Goal: Information Seeking & Learning: Learn about a topic

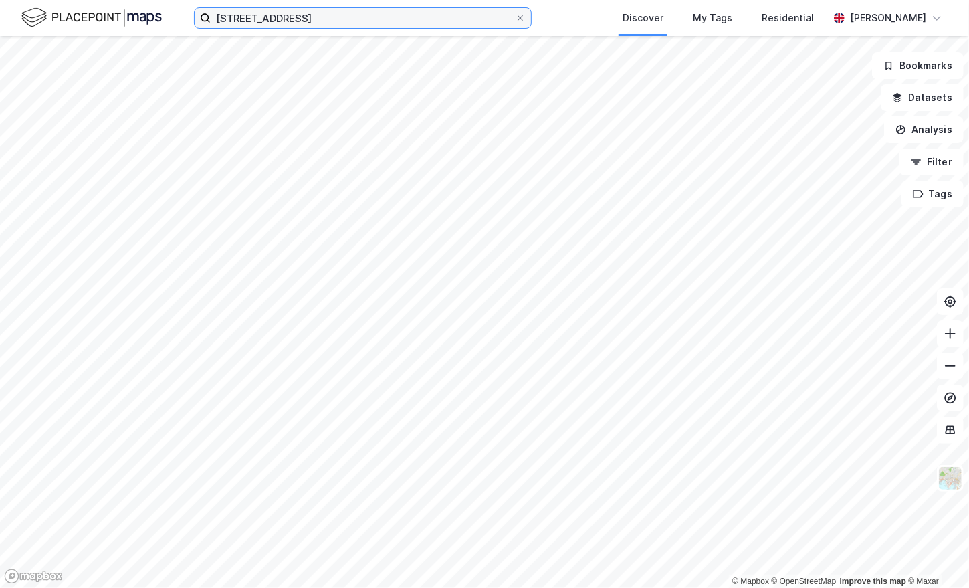
click at [339, 13] on input "[STREET_ADDRESS]" at bounding box center [363, 18] width 304 height 20
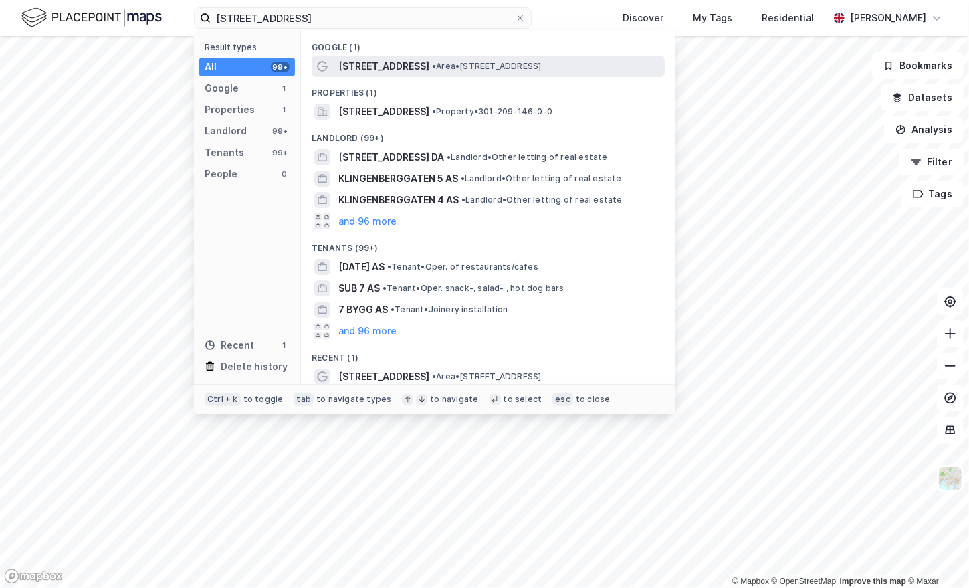
click at [383, 71] on span "[STREET_ADDRESS]" at bounding box center [383, 66] width 91 height 16
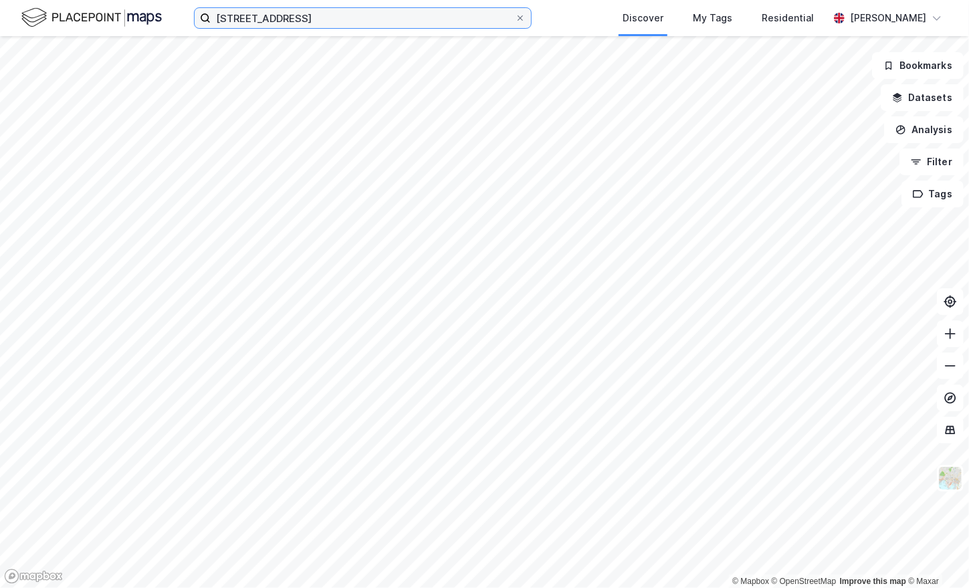
click at [318, 19] on input "[STREET_ADDRESS]" at bounding box center [363, 18] width 304 height 20
click at [318, 18] on input "[STREET_ADDRESS]" at bounding box center [363, 18] width 304 height 20
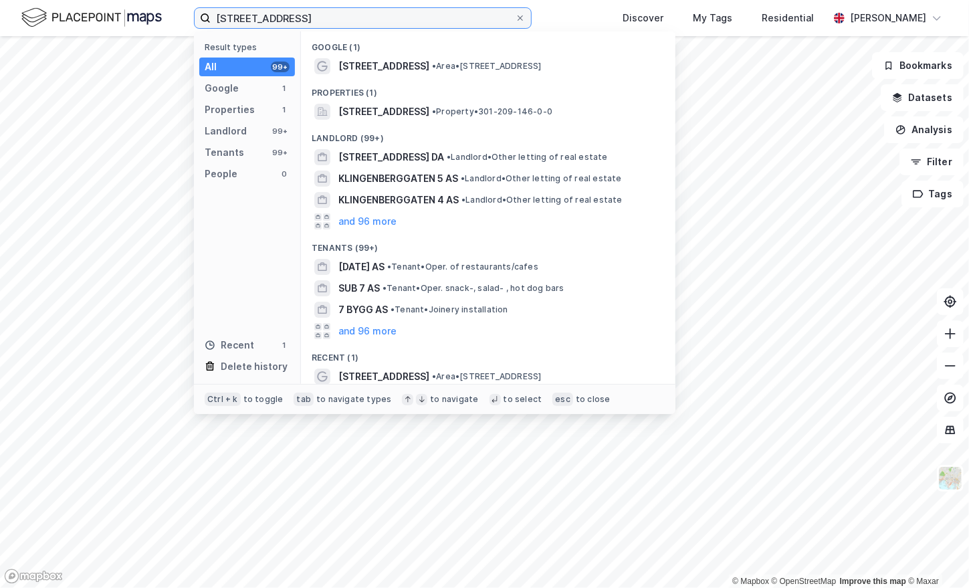
click at [318, 18] on input "[STREET_ADDRESS]" at bounding box center [363, 18] width 304 height 20
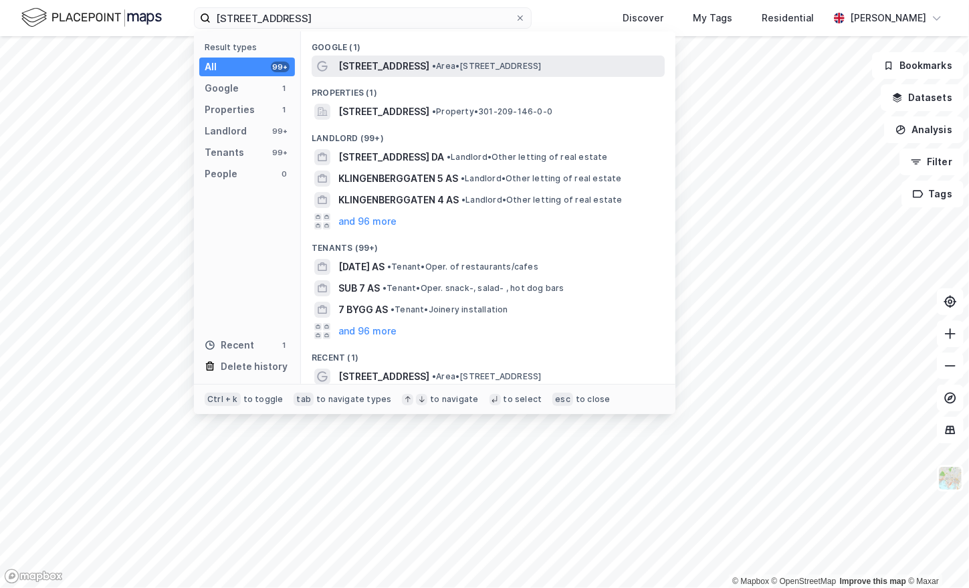
click at [415, 66] on span "[STREET_ADDRESS]" at bounding box center [383, 66] width 91 height 16
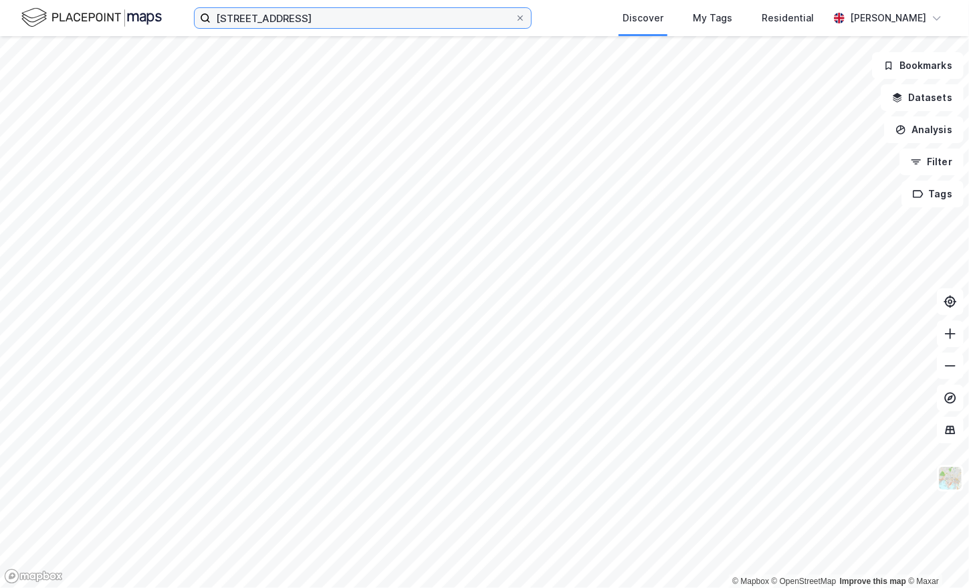
click at [344, 11] on input "[STREET_ADDRESS]" at bounding box center [363, 18] width 304 height 20
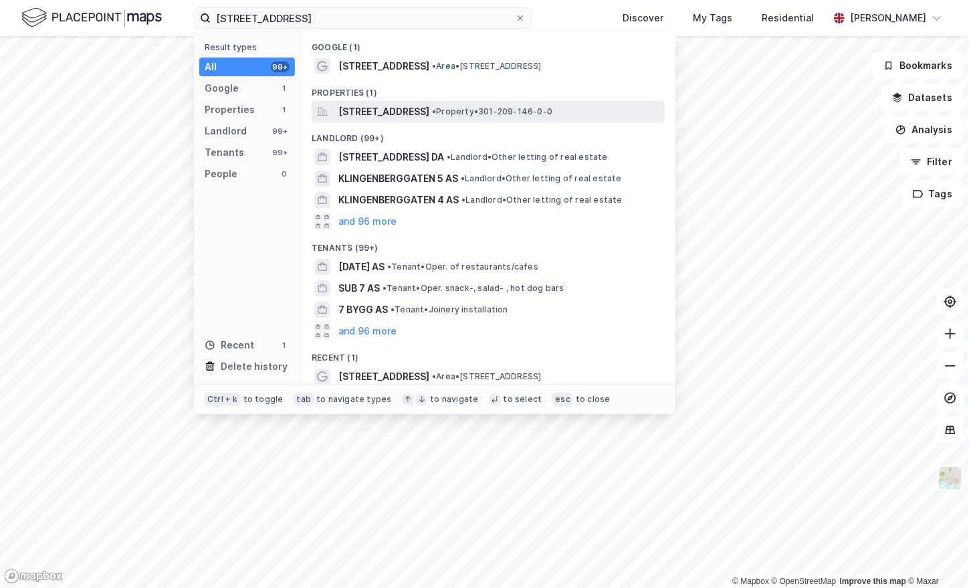
click at [429, 111] on span "[STREET_ADDRESS]" at bounding box center [383, 112] width 91 height 16
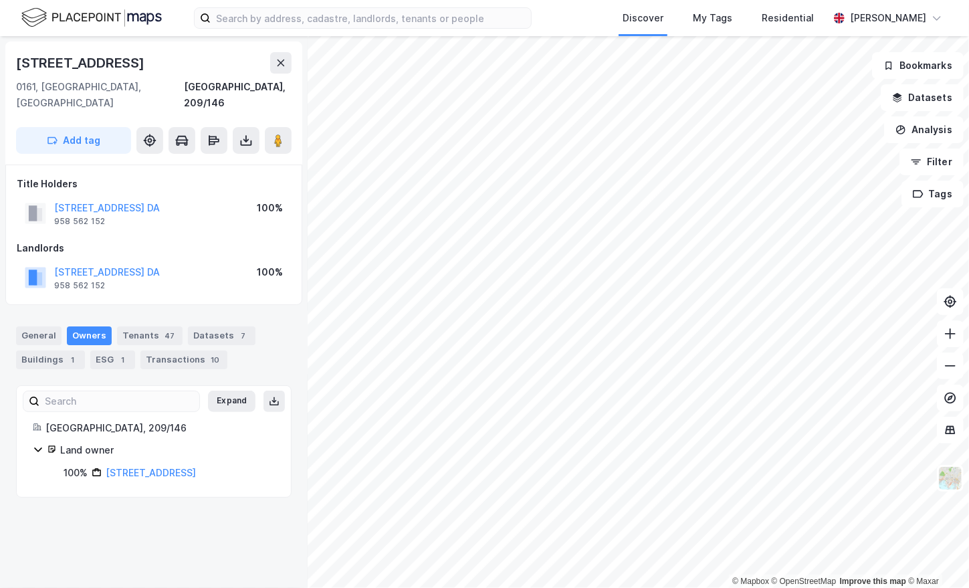
click at [84, 68] on div "[STREET_ADDRESS]" at bounding box center [81, 62] width 131 height 21
copy div "[STREET_ADDRESS]"
click at [188, 467] on link "[STREET_ADDRESS]" at bounding box center [151, 472] width 90 height 11
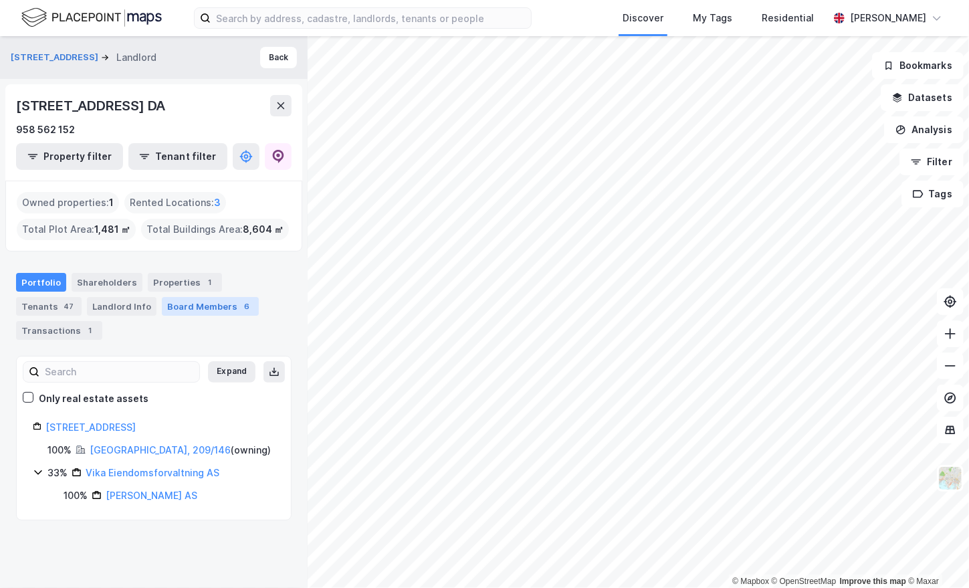
click at [162, 312] on div "Board Members 6" at bounding box center [210, 306] width 97 height 19
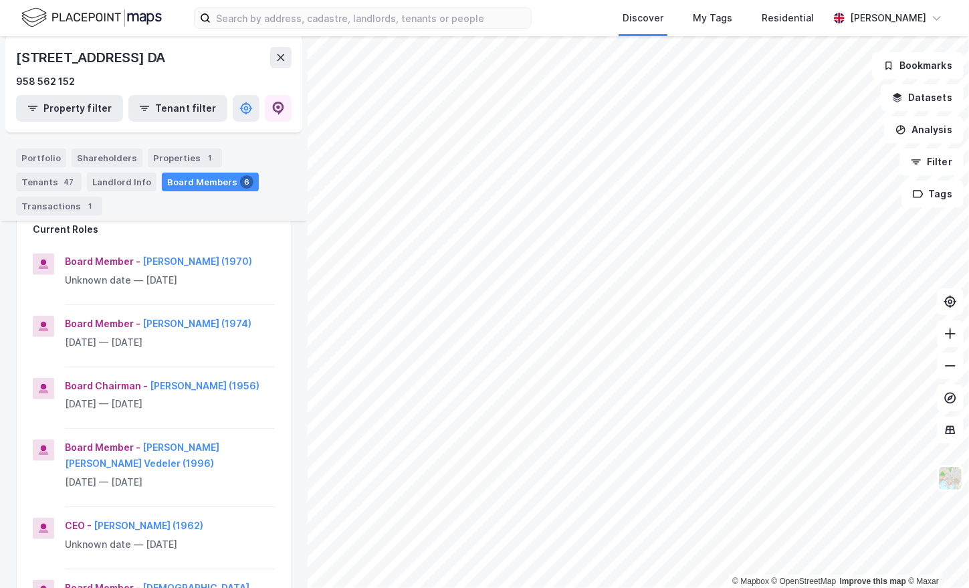
scroll to position [134, 0]
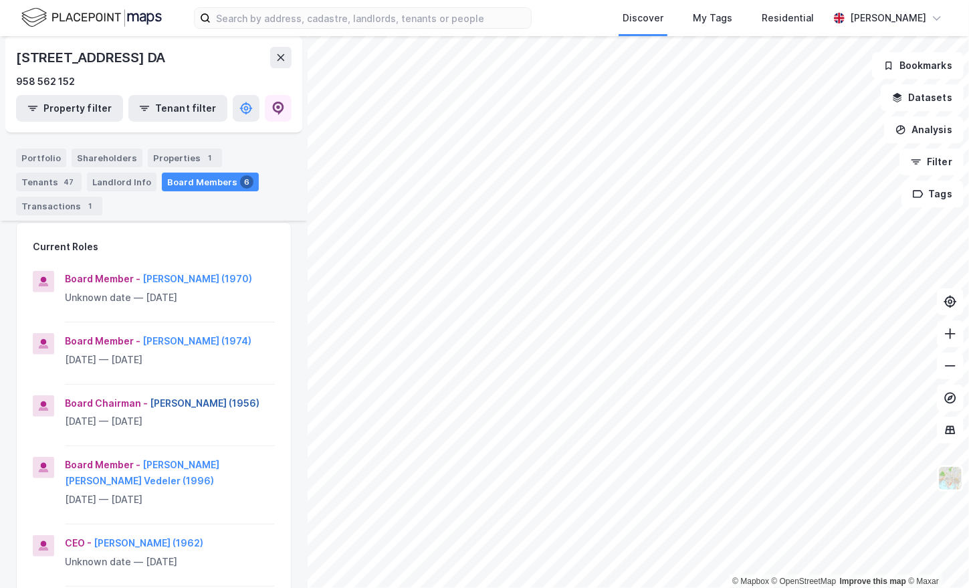
drag, startPoint x: 177, startPoint y: 374, endPoint x: 158, endPoint y: 376, distance: 18.8
click at [0, 0] on button "[PERSON_NAME] (1956)" at bounding box center [0, 0] width 0 height 0
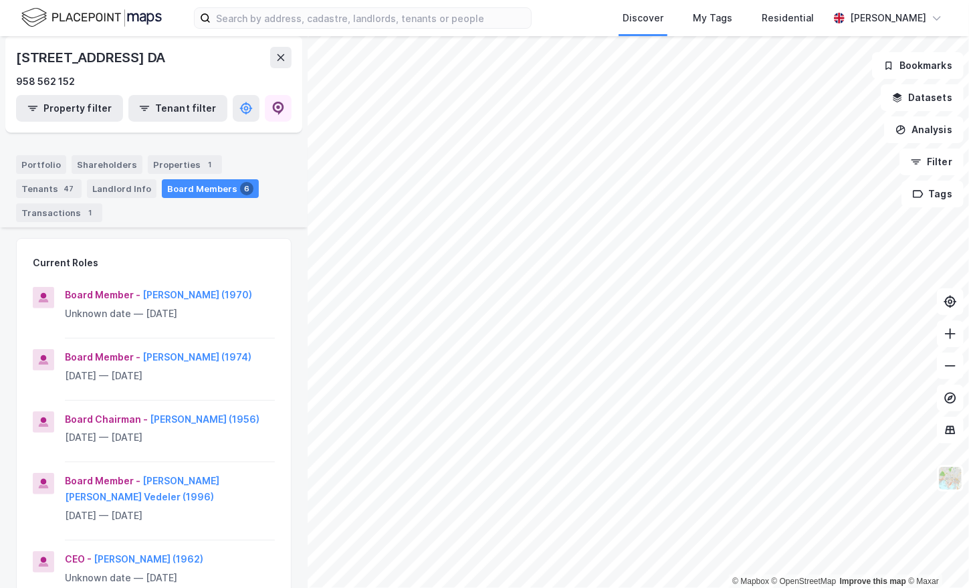
scroll to position [134, 0]
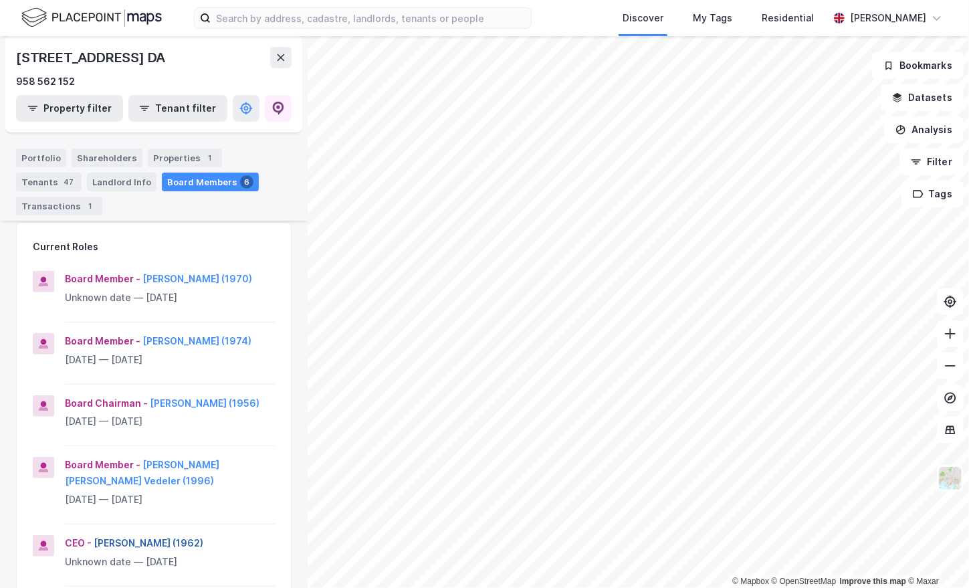
click at [0, 0] on button "[PERSON_NAME] (1962)" at bounding box center [0, 0] width 0 height 0
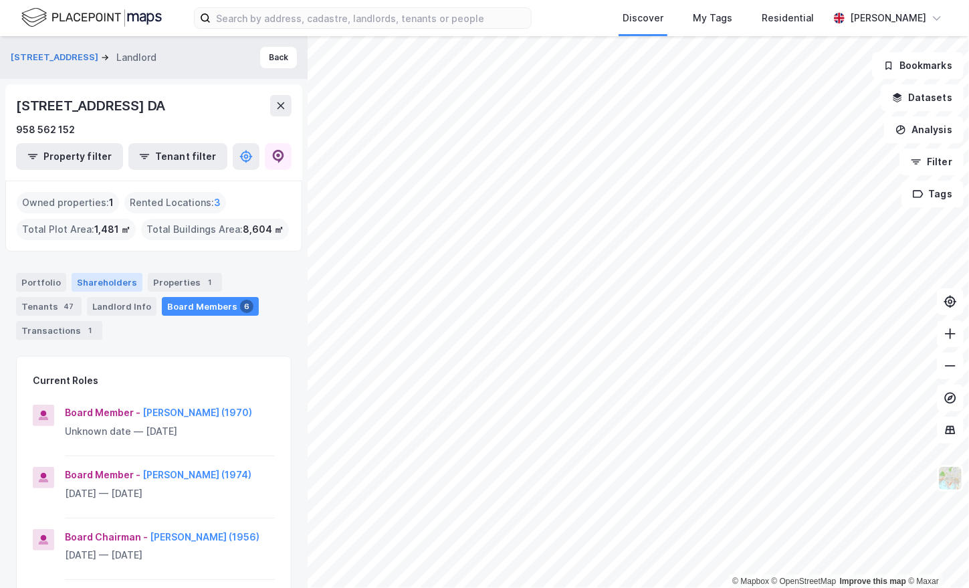
click at [106, 277] on div "Shareholders" at bounding box center [107, 282] width 71 height 19
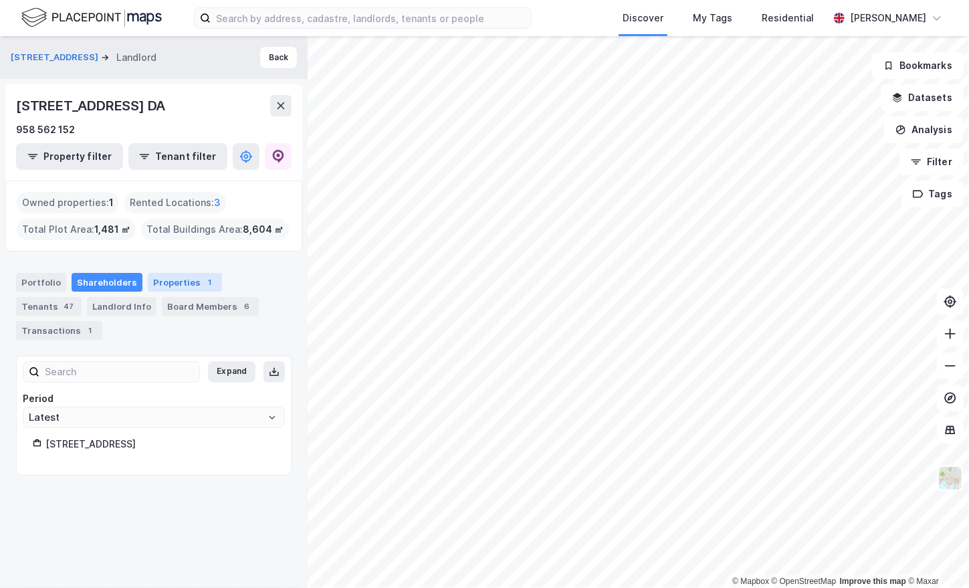
click at [181, 281] on div "Properties 1" at bounding box center [185, 282] width 74 height 19
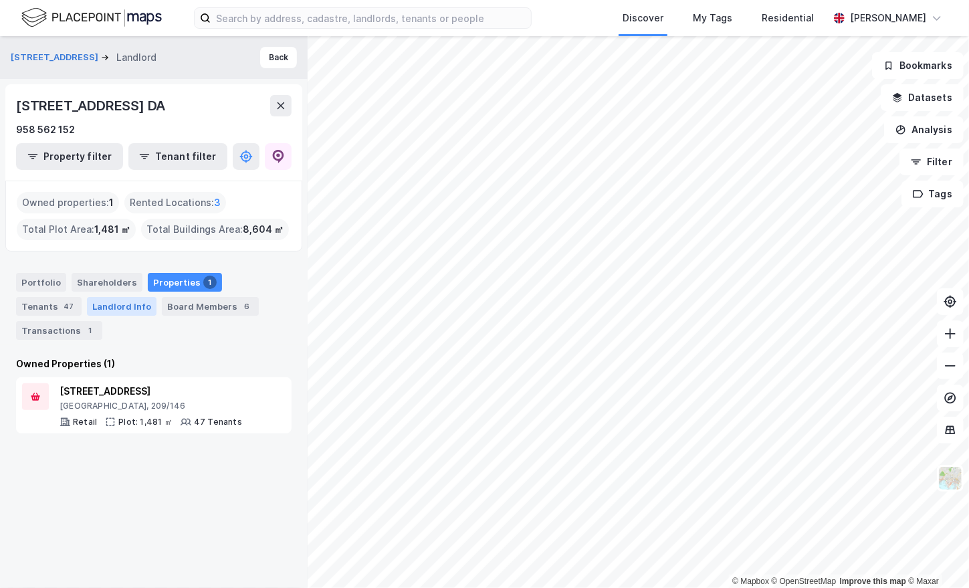
click at [87, 308] on div "Landlord Info" at bounding box center [122, 306] width 70 height 19
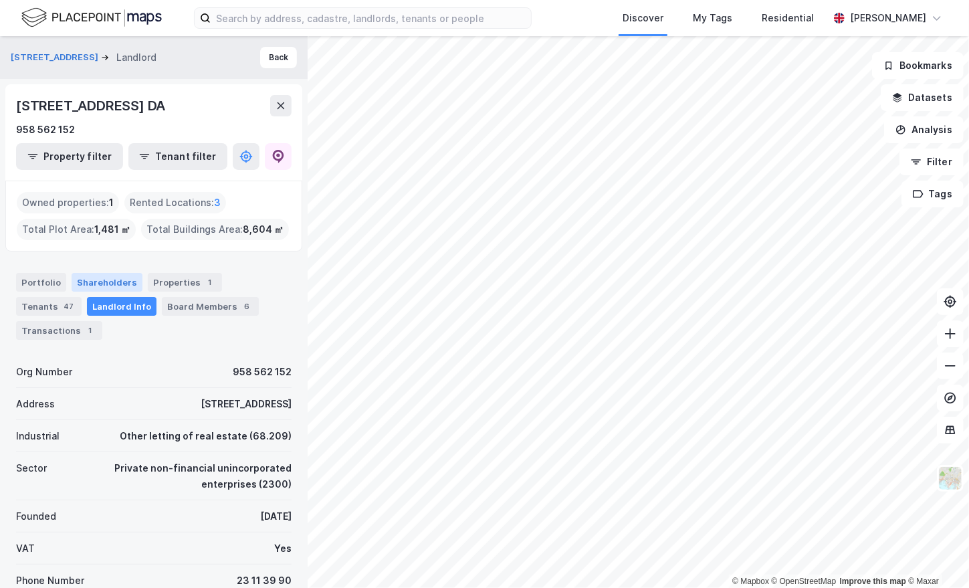
click at [100, 279] on div "Shareholders" at bounding box center [107, 282] width 71 height 19
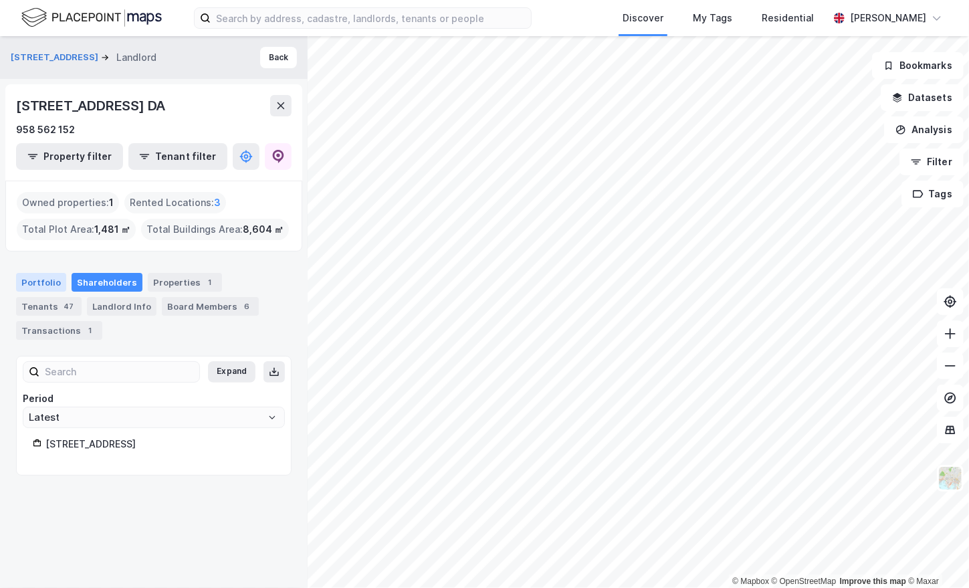
click at [43, 282] on div "Portfolio" at bounding box center [41, 282] width 50 height 19
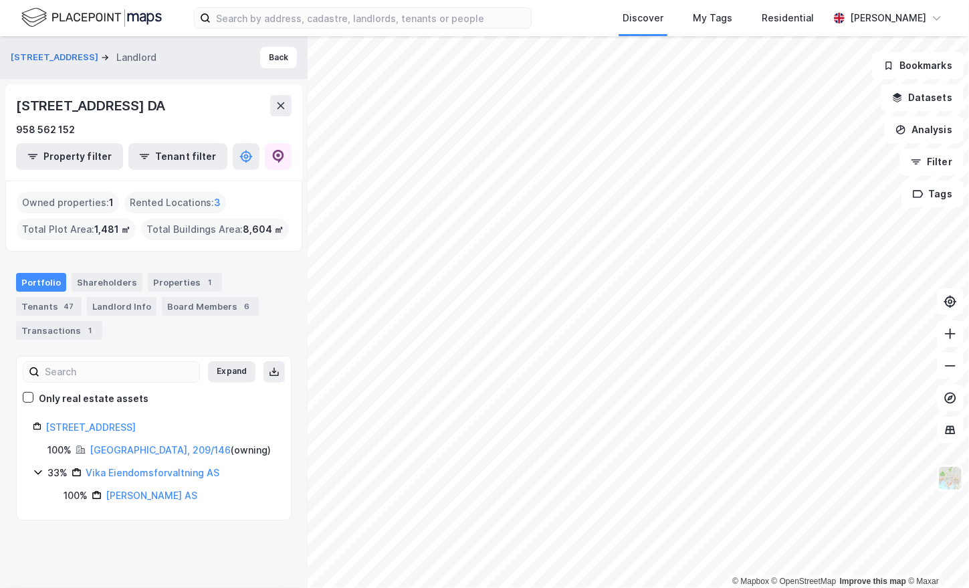
drag, startPoint x: 160, startPoint y: 405, endPoint x: 44, endPoint y: 404, distance: 115.7
click at [44, 419] on div "Klingenberggaten 7 DA" at bounding box center [154, 427] width 242 height 16
copy link "Klingenberggaten 7 DA"
click at [102, 321] on div "Transactions 1" at bounding box center [59, 330] width 86 height 19
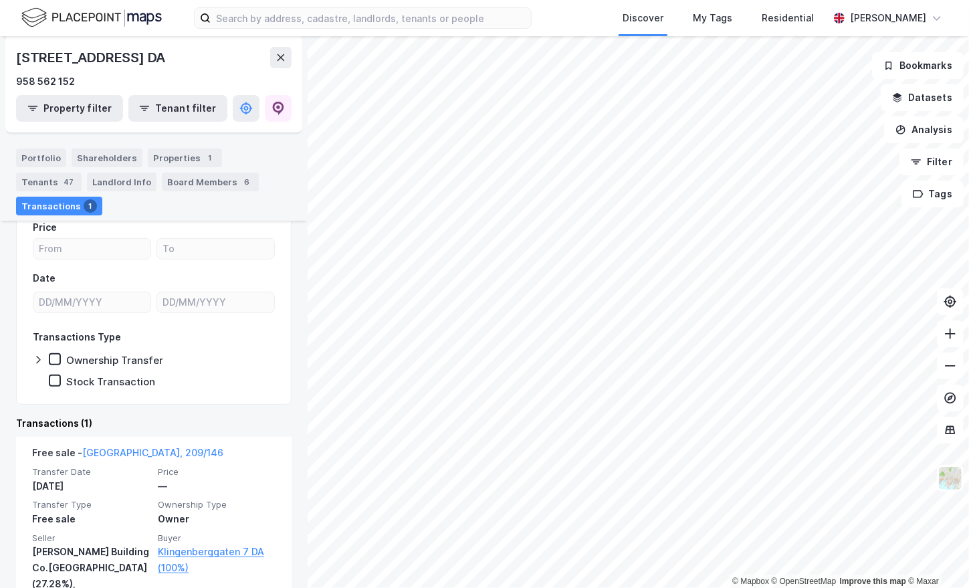
scroll to position [173, 0]
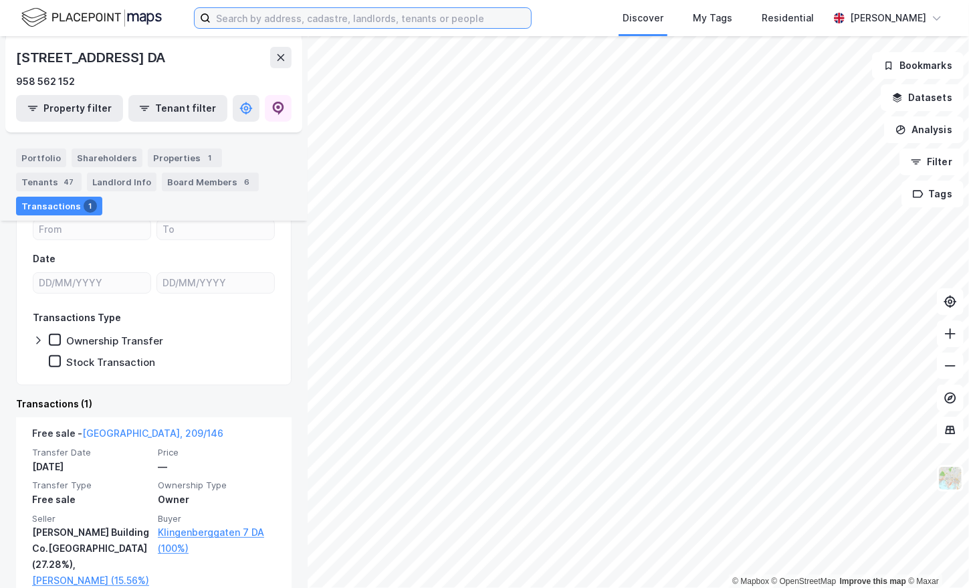
click at [286, 21] on input at bounding box center [371, 18] width 320 height 20
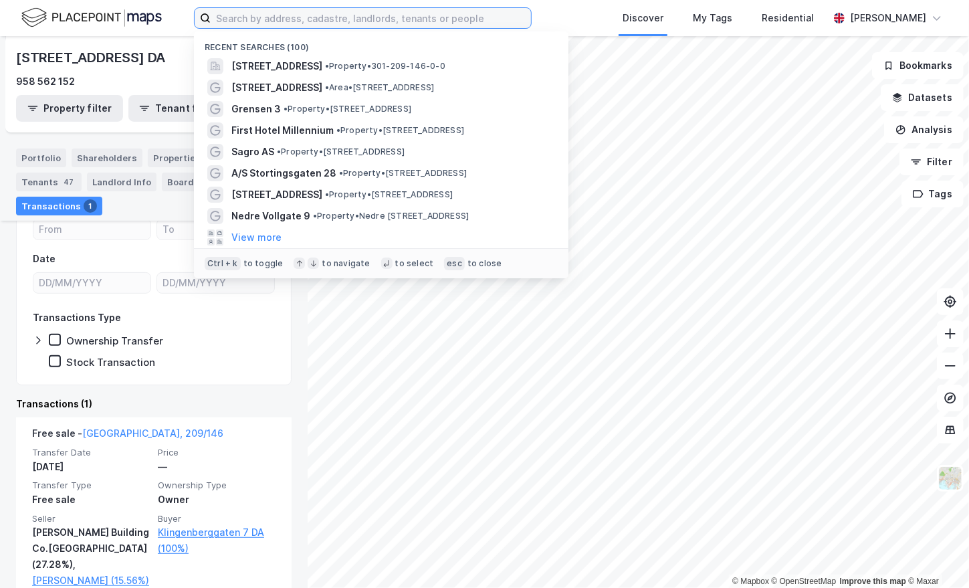
paste input "Akersbakken 12"
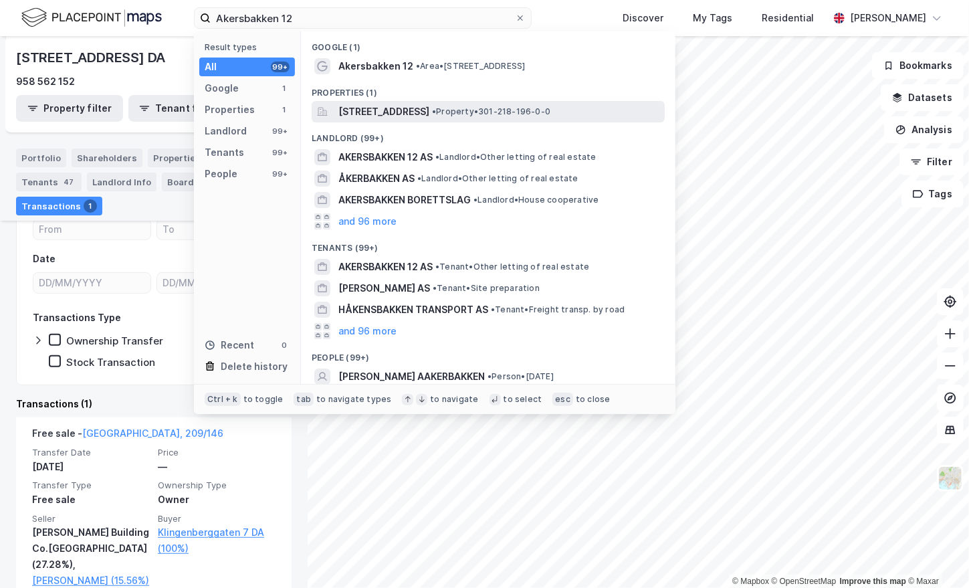
click at [386, 113] on span "Akersbakken 12, 0172, OSLO, OSLO" at bounding box center [383, 112] width 91 height 16
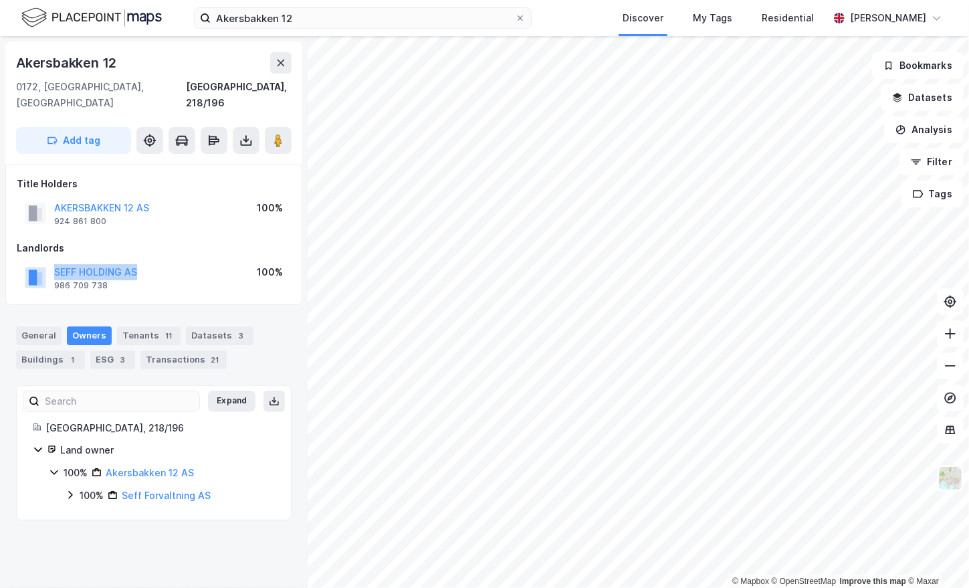
drag, startPoint x: 156, startPoint y: 255, endPoint x: 50, endPoint y: 254, distance: 105.7
click at [50, 261] on div "SEFF HOLDING AS 986 709 738 100%" at bounding box center [154, 277] width 274 height 32
copy button "SEFF HOLDING AS"
click at [335, 25] on input "Akersbakken 12" at bounding box center [363, 18] width 304 height 20
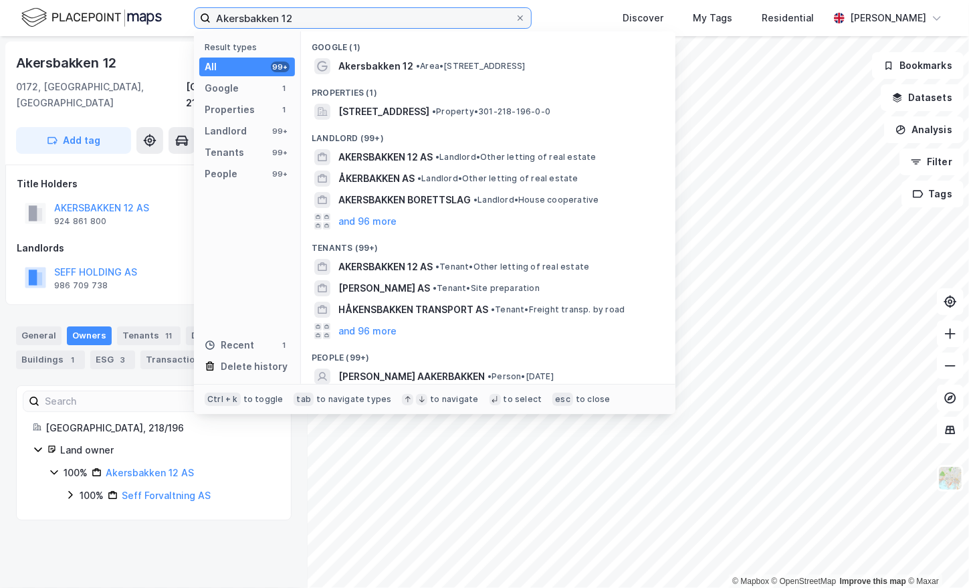
click at [335, 25] on input "Akersbakken 12" at bounding box center [363, 18] width 304 height 20
paste input "Maridalsveien 10"
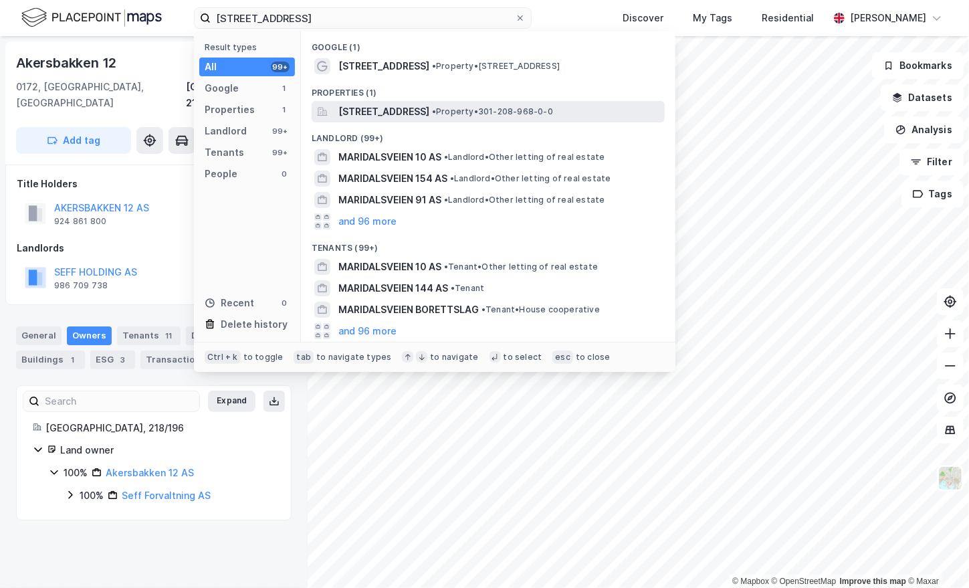
click at [419, 104] on span "Maridalsveien 10, 0178, OSLO, OSLO" at bounding box center [383, 112] width 91 height 16
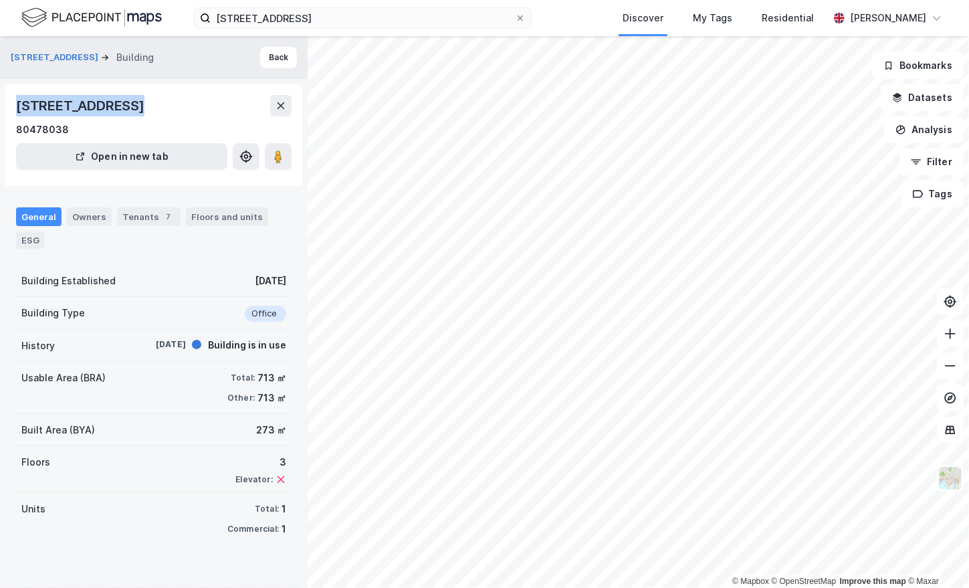
drag, startPoint x: 122, startPoint y: 106, endPoint x: 5, endPoint y: 107, distance: 116.4
click at [5, 107] on div "Maridalsveien 10, 0178, OSLO 80478038 Open in new tab" at bounding box center [153, 135] width 297 height 102
copy div "Maridalsveien 10"
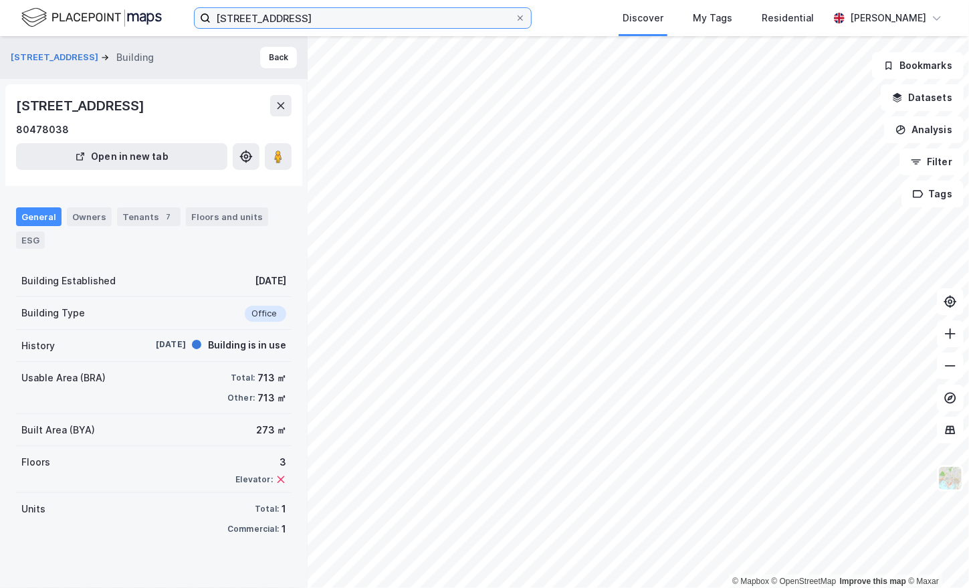
click at [243, 17] on input "Maridalsveien 10" at bounding box center [363, 18] width 304 height 20
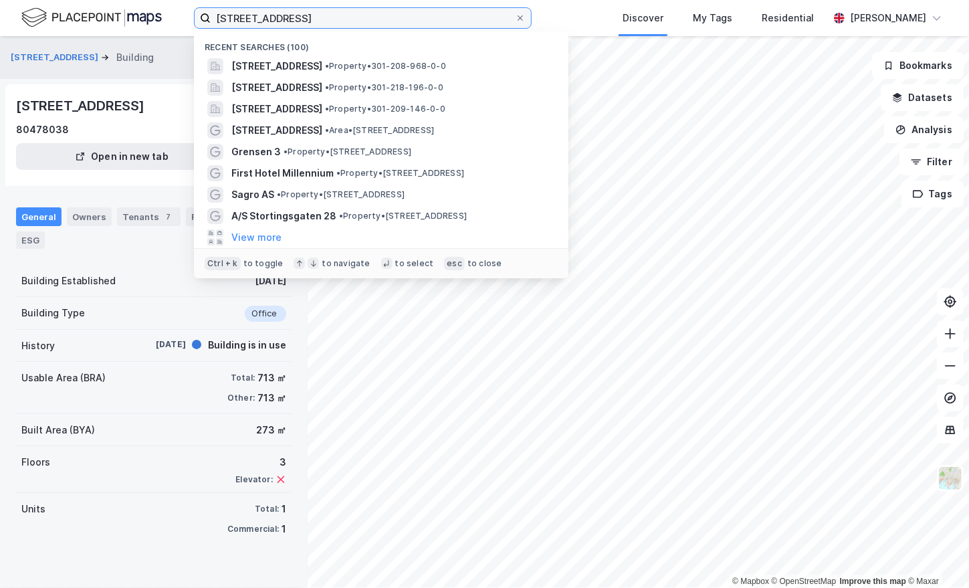
click at [243, 17] on input "Maridalsveien 10" at bounding box center [363, 18] width 304 height 20
paste input "Arne Garborgs plass, 4"
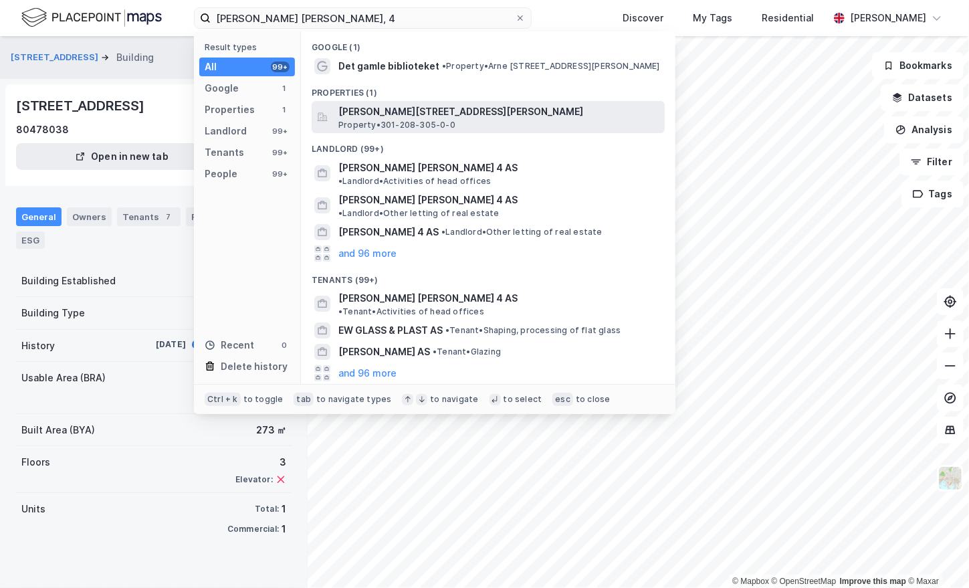
click at [432, 117] on span "Arne Garborgs plass 4, 0179, OSLO, OSLO" at bounding box center [498, 112] width 321 height 16
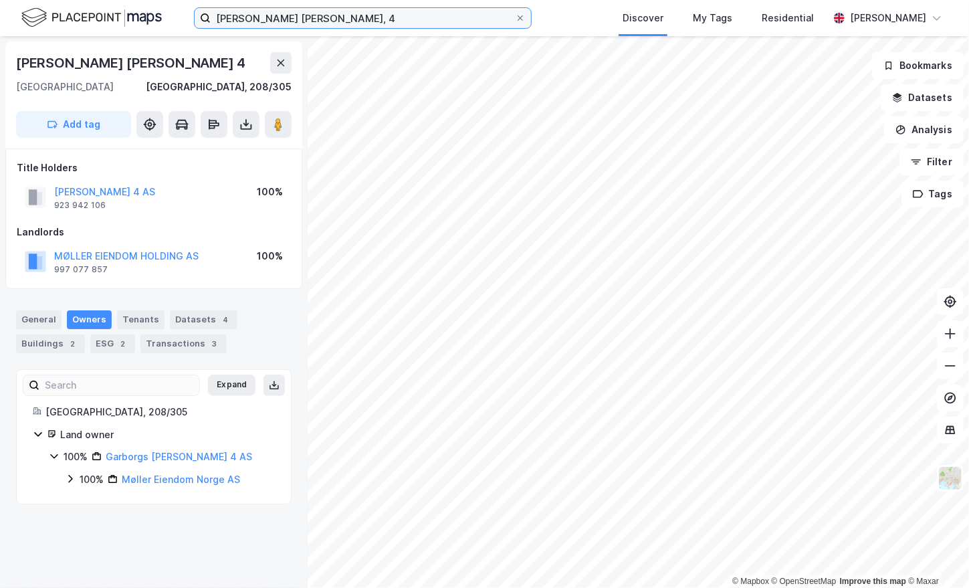
click at [278, 19] on input "Arne Garborgs plass, 4" at bounding box center [363, 18] width 304 height 20
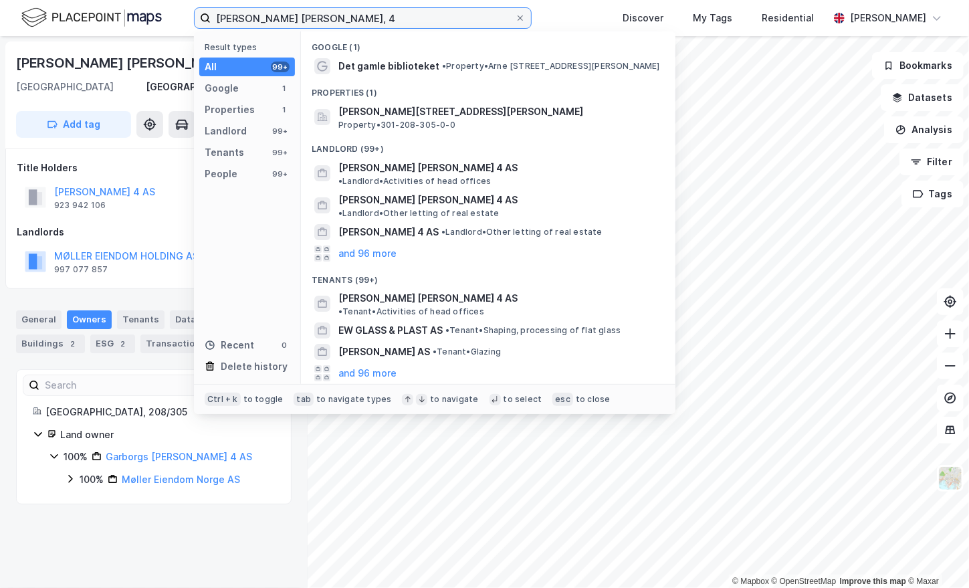
click at [278, 19] on input "Arne Garborgs plass, 4" at bounding box center [363, 18] width 304 height 20
paste input "Grubbegata 1"
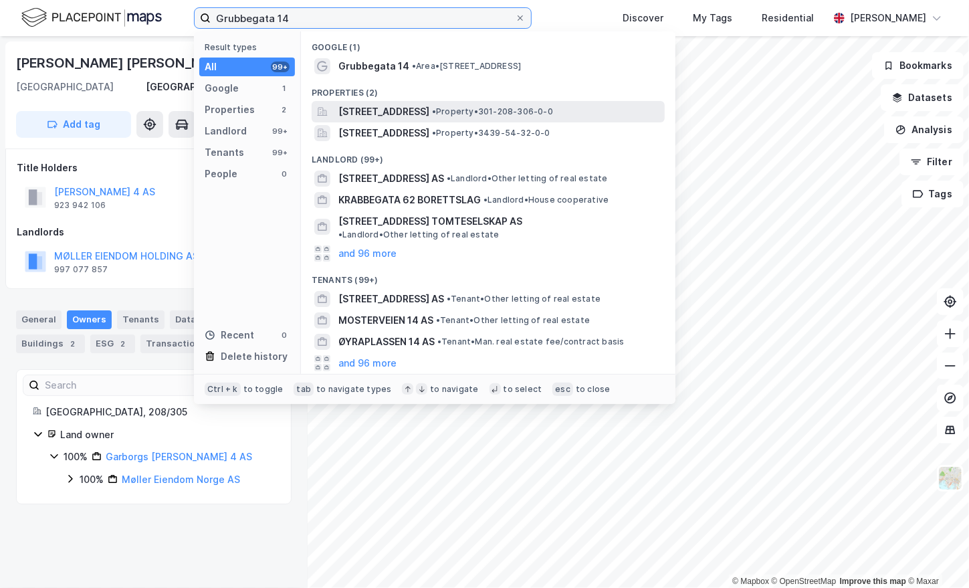
type input "Grubbegata 14"
click at [429, 110] on span "Grubbegata 14, 0179, OSLO, OSLO" at bounding box center [383, 112] width 91 height 16
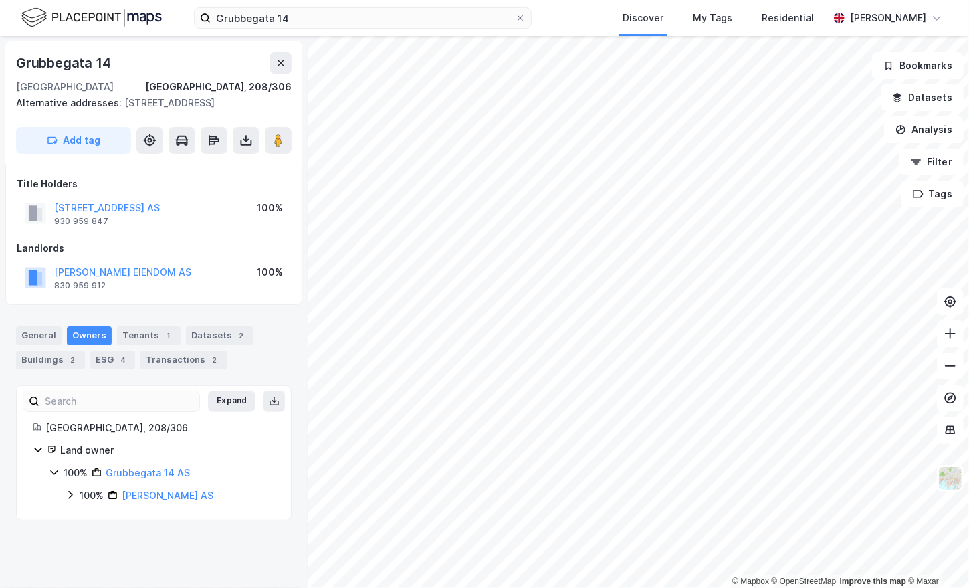
drag, startPoint x: 229, startPoint y: 514, endPoint x: 122, endPoint y: 503, distance: 106.8
click at [122, 503] on div "100% Clausen Eiendom AS" at bounding box center [177, 495] width 195 height 16
copy link "Clausen Eiendom AS"
